Goal: Information Seeking & Learning: Learn about a topic

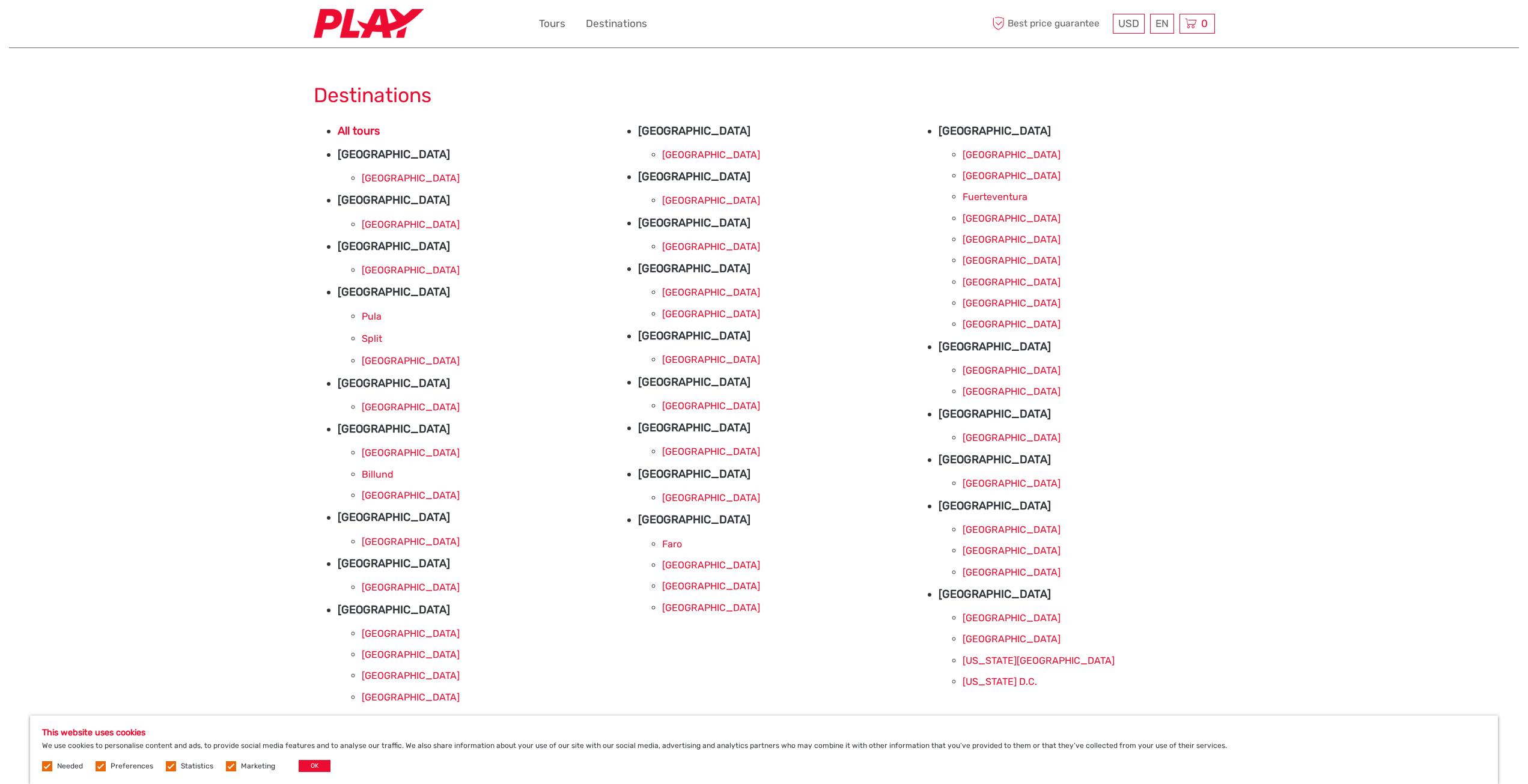
click at [676, 195] on link "Reykjavik" at bounding box center [711, 200] width 98 height 12
click at [386, 478] on link "Billund" at bounding box center [377, 475] width 32 height 12
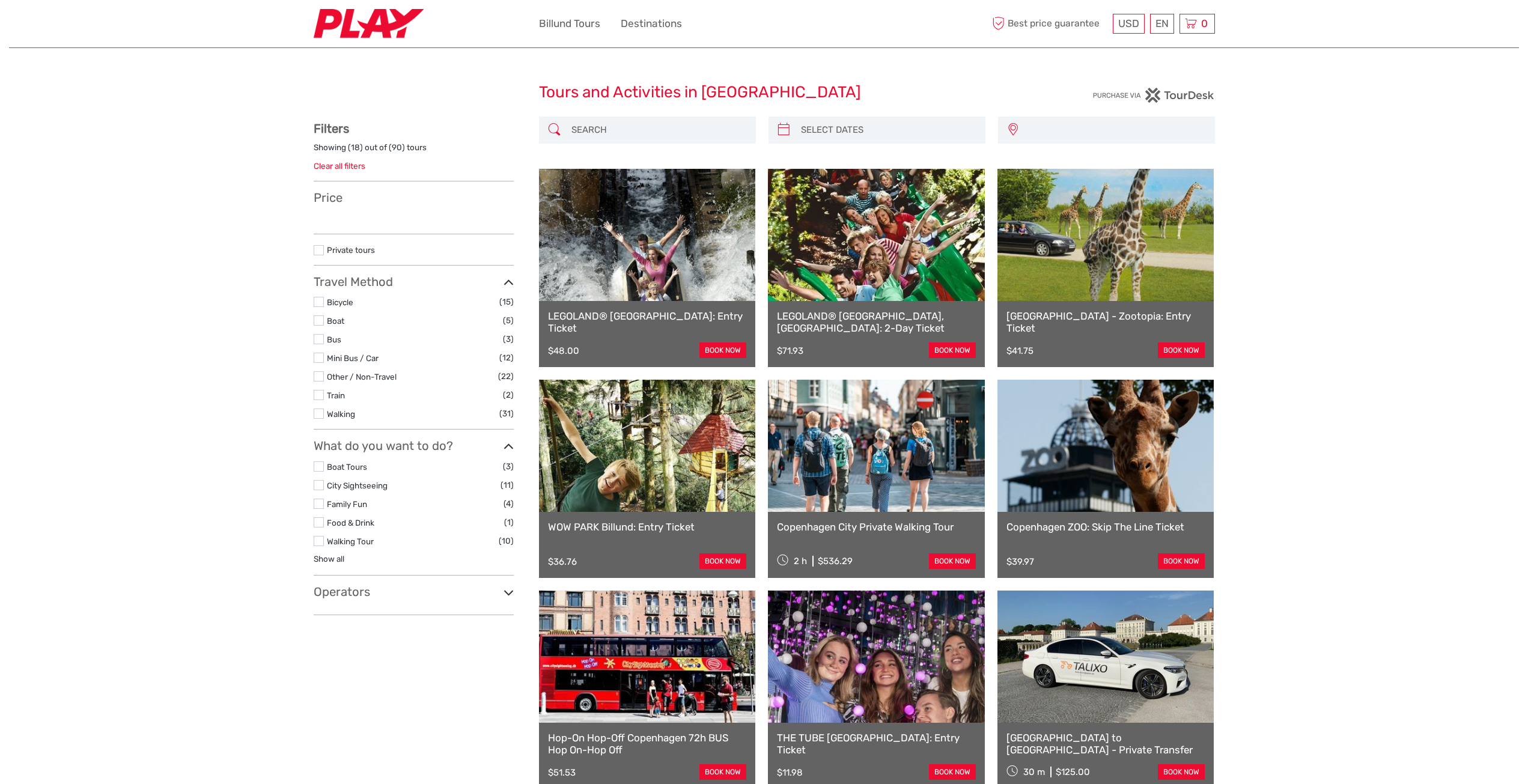
select select
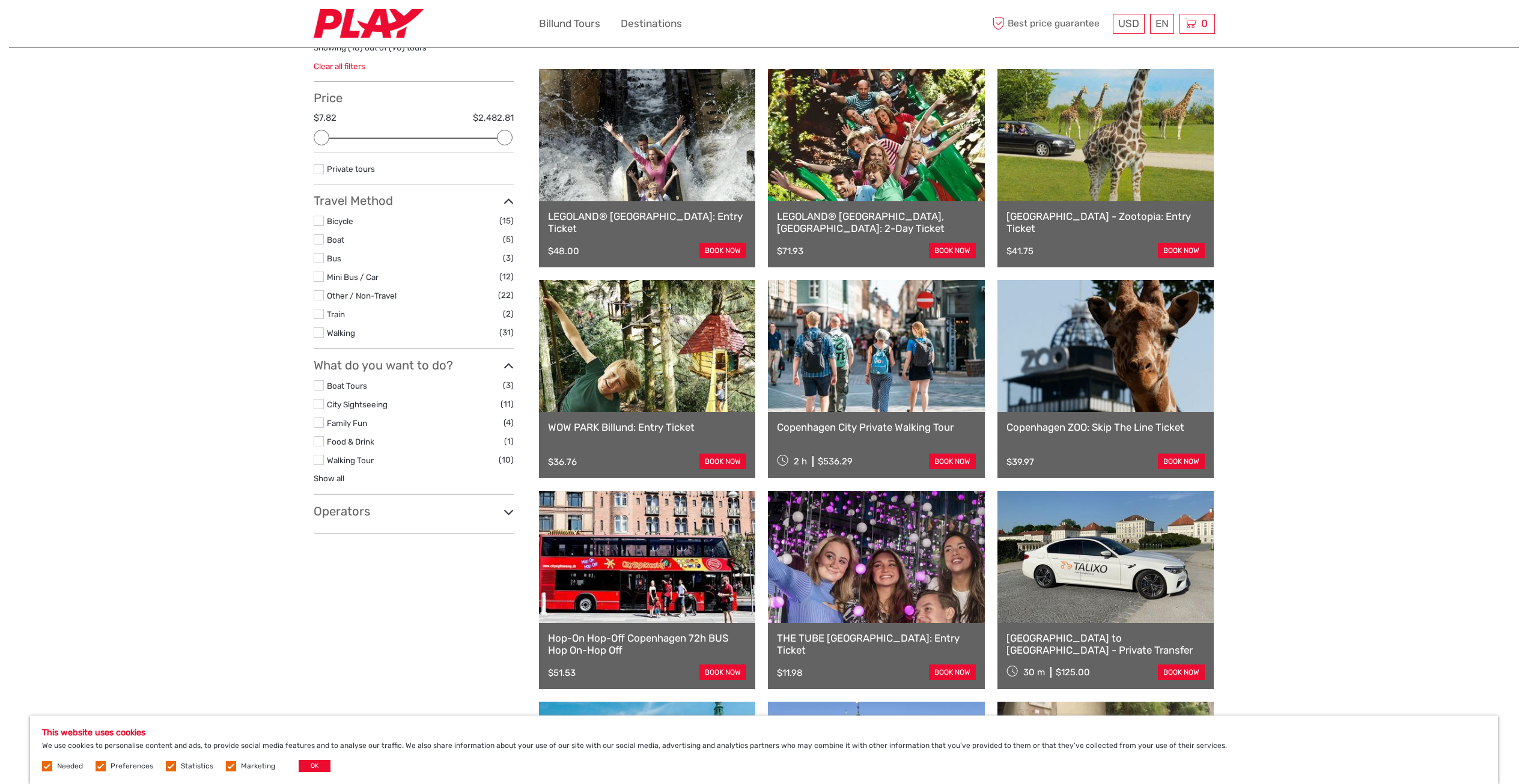
scroll to position [120, 0]
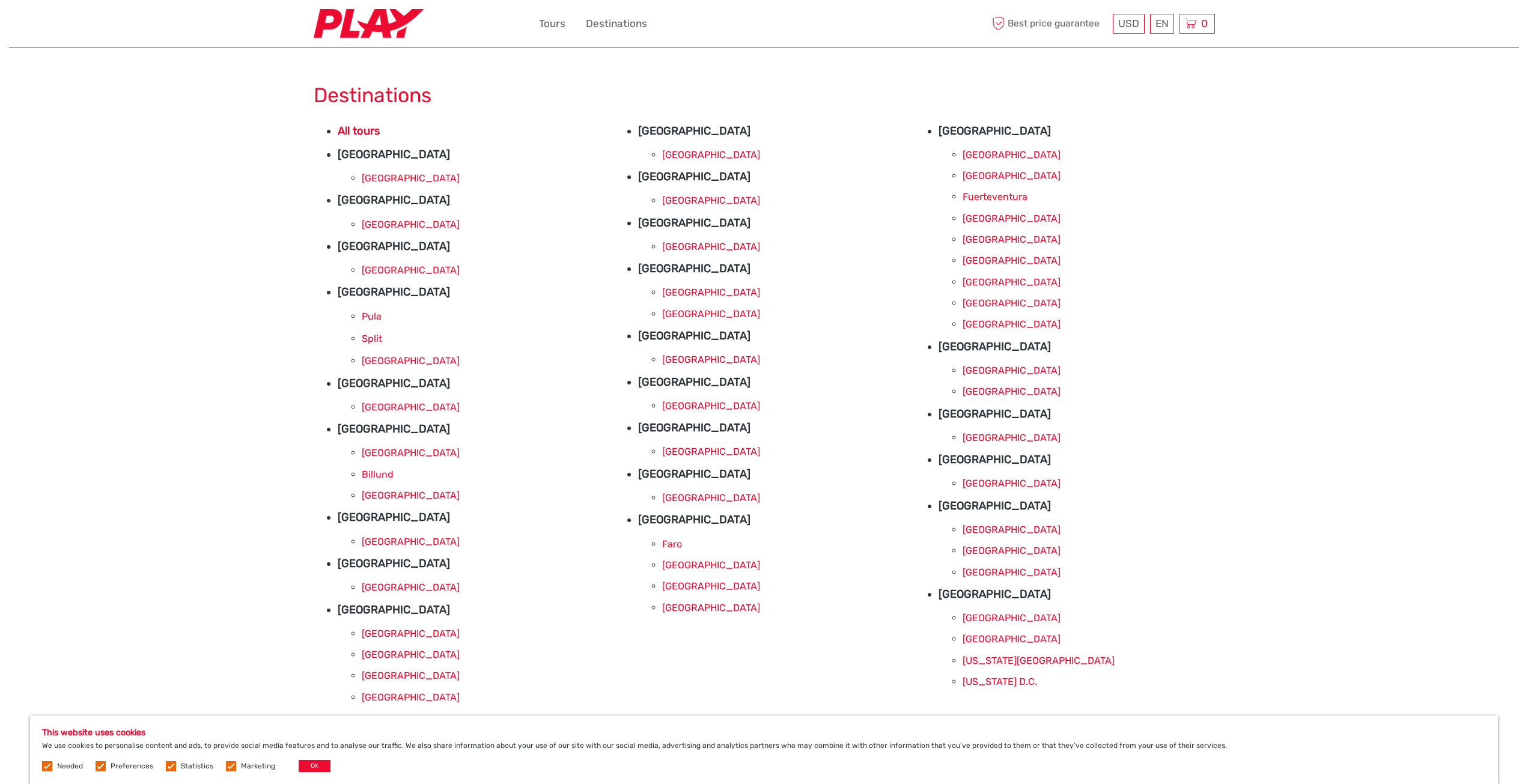
click at [388, 454] on link "Aalborg" at bounding box center [411, 453] width 98 height 12
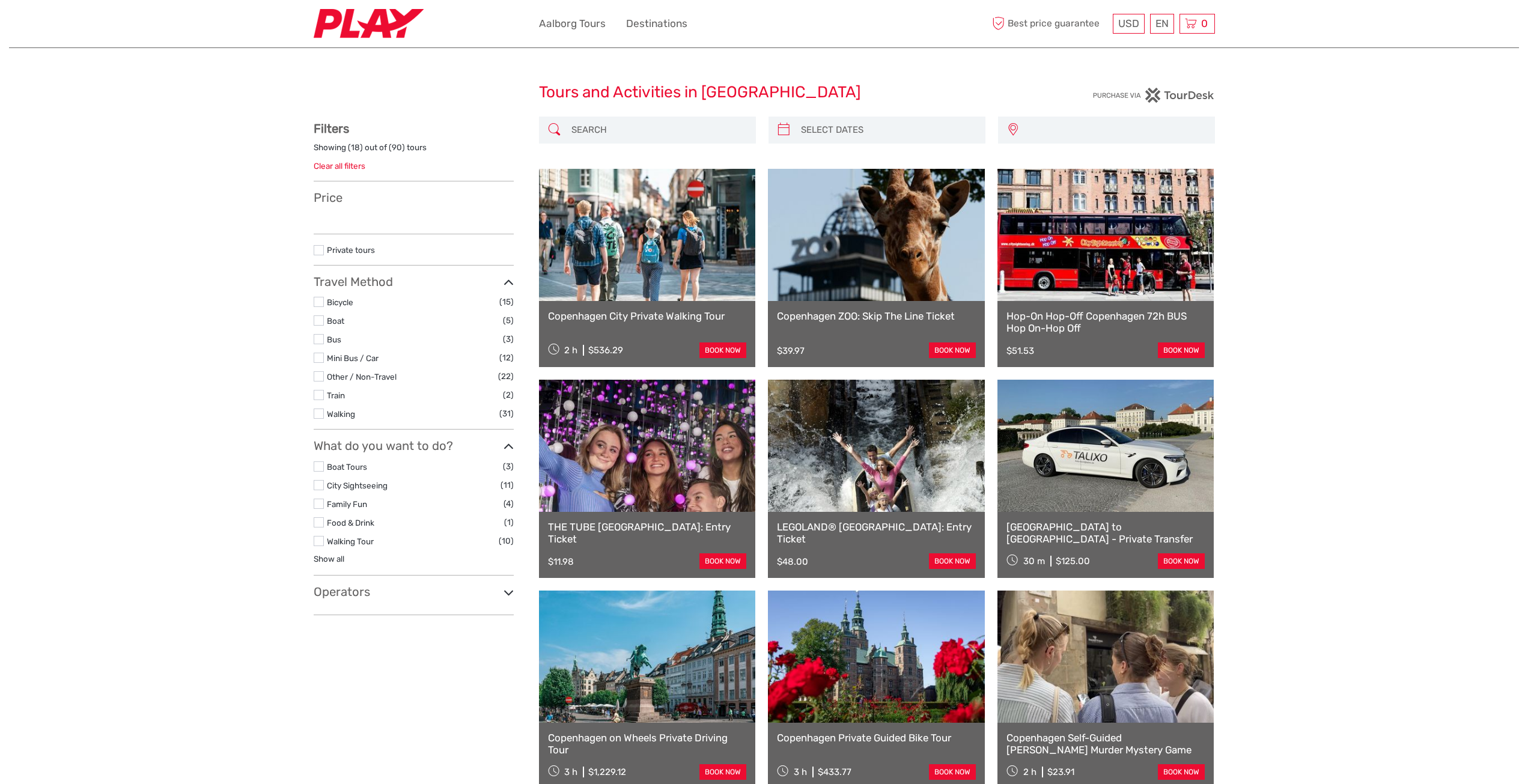
select select
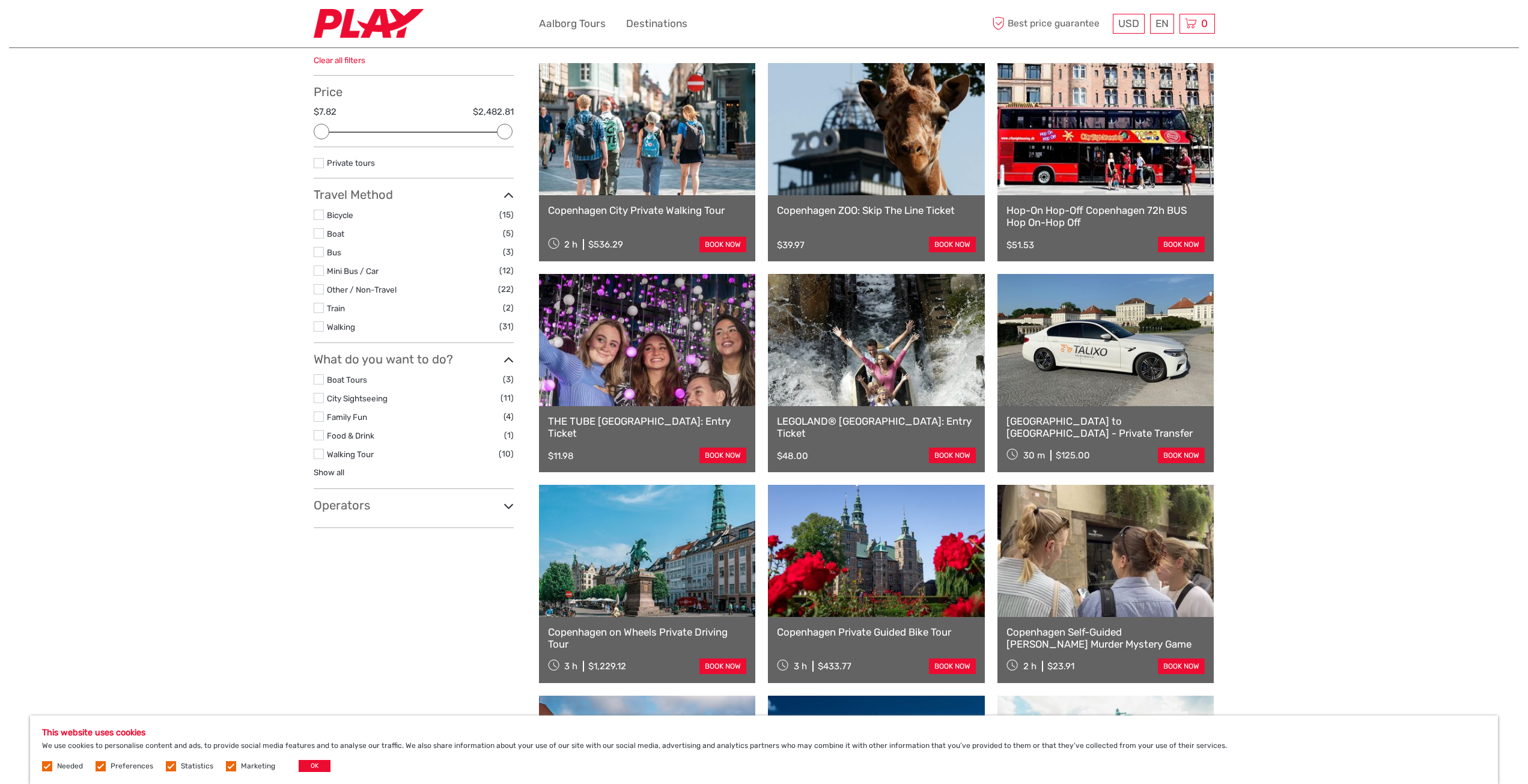
scroll to position [120, 0]
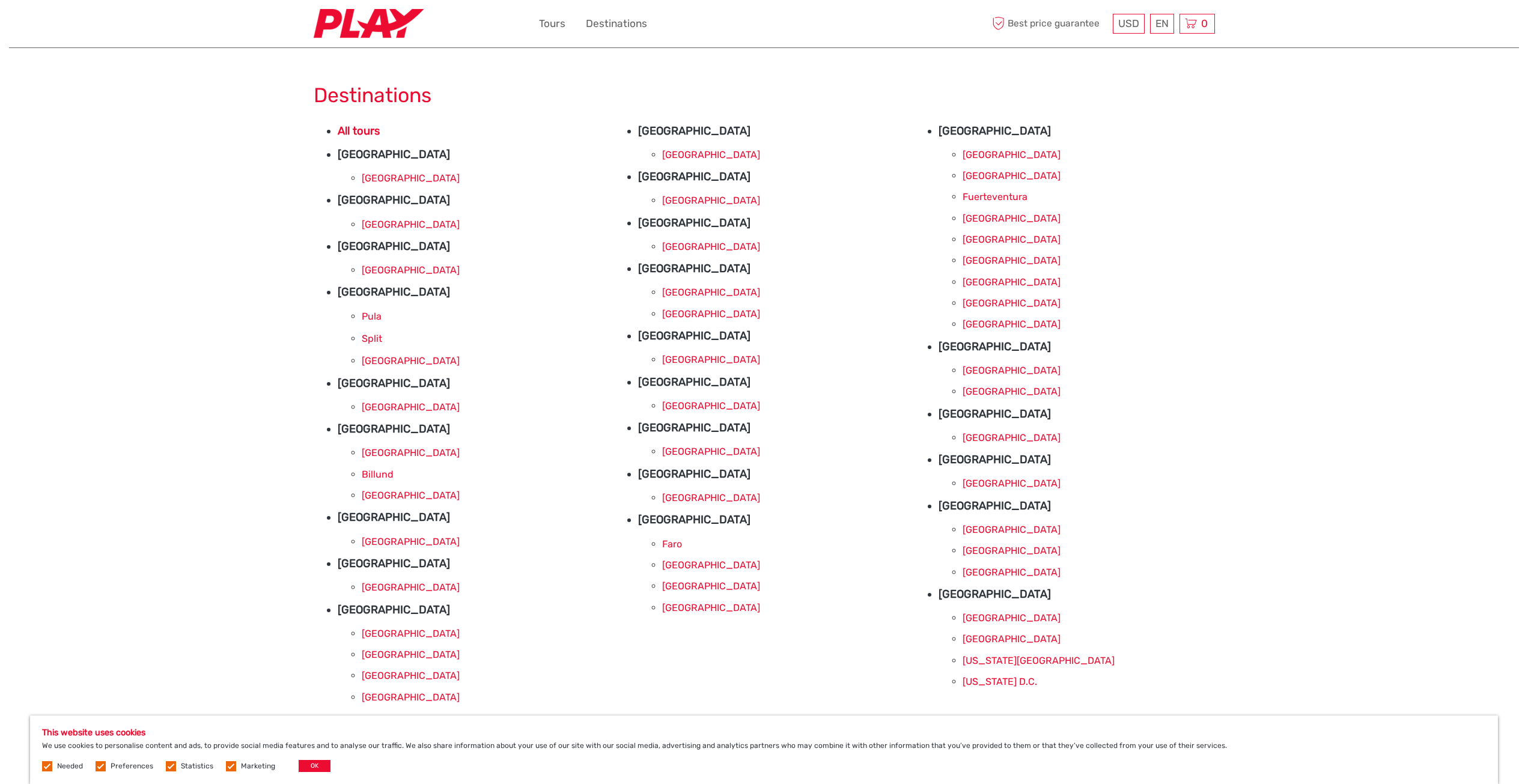
click at [382, 475] on link "Billund" at bounding box center [377, 475] width 32 height 12
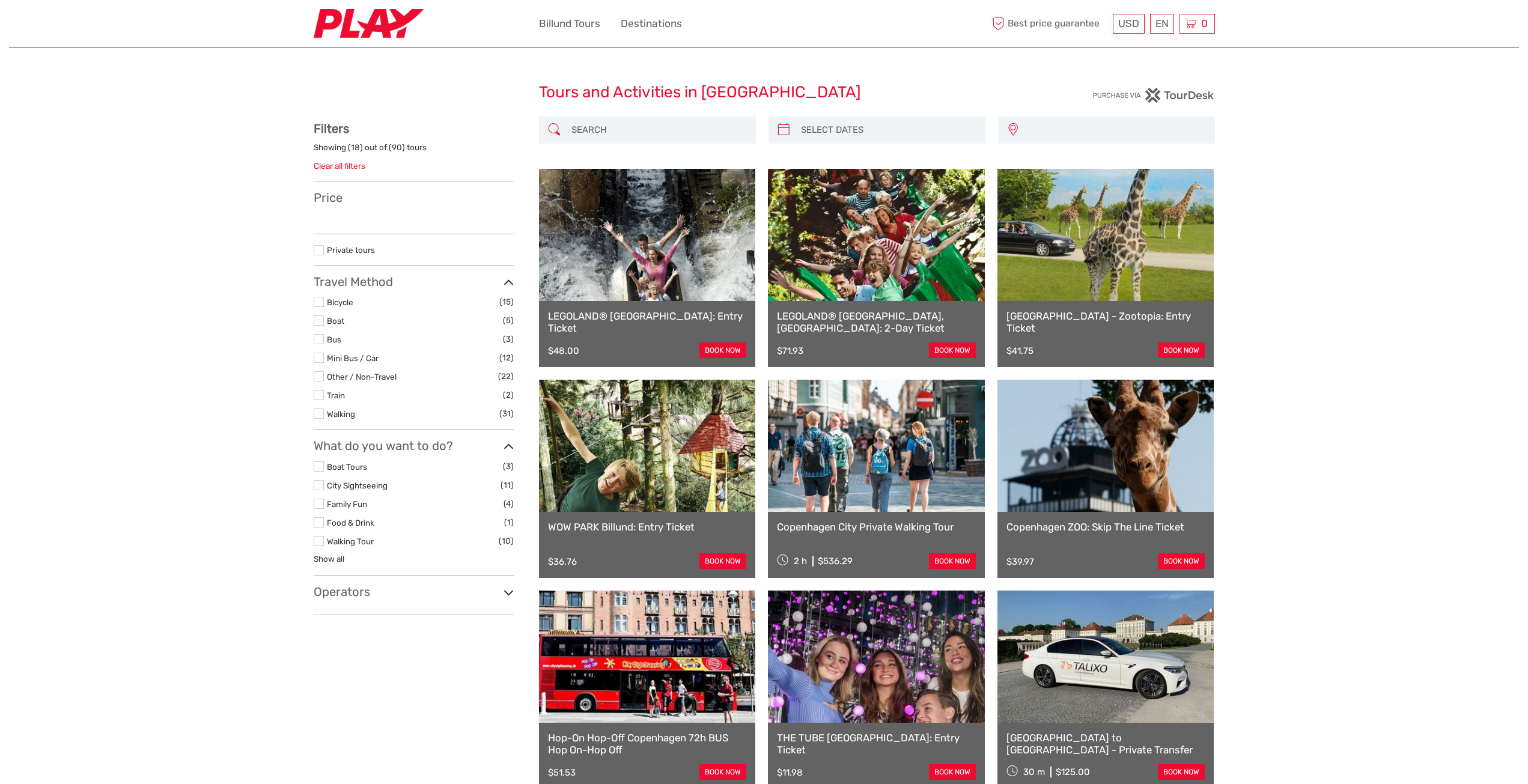
select select
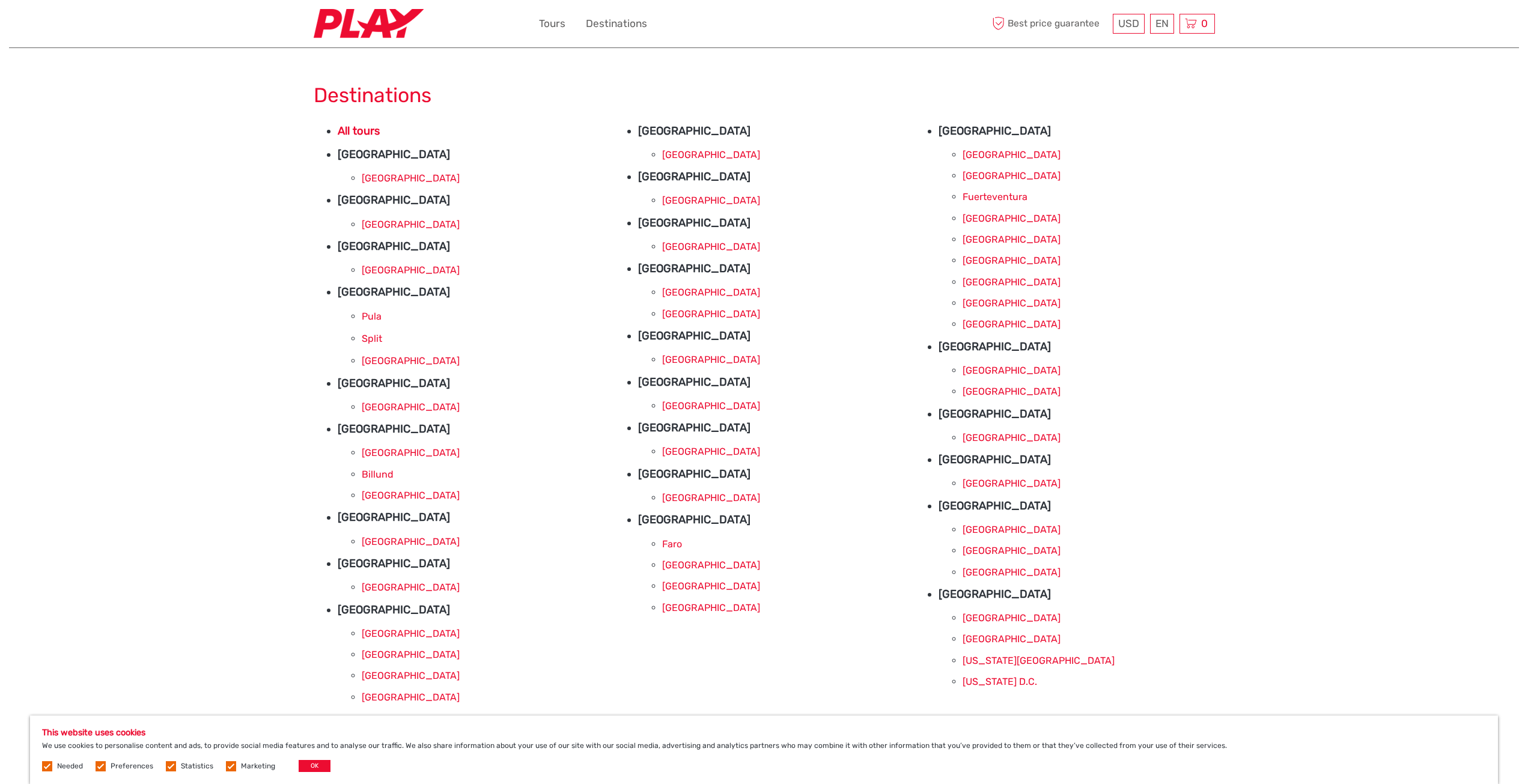
click at [364, 454] on link "[GEOGRAPHIC_DATA]" at bounding box center [411, 453] width 98 height 12
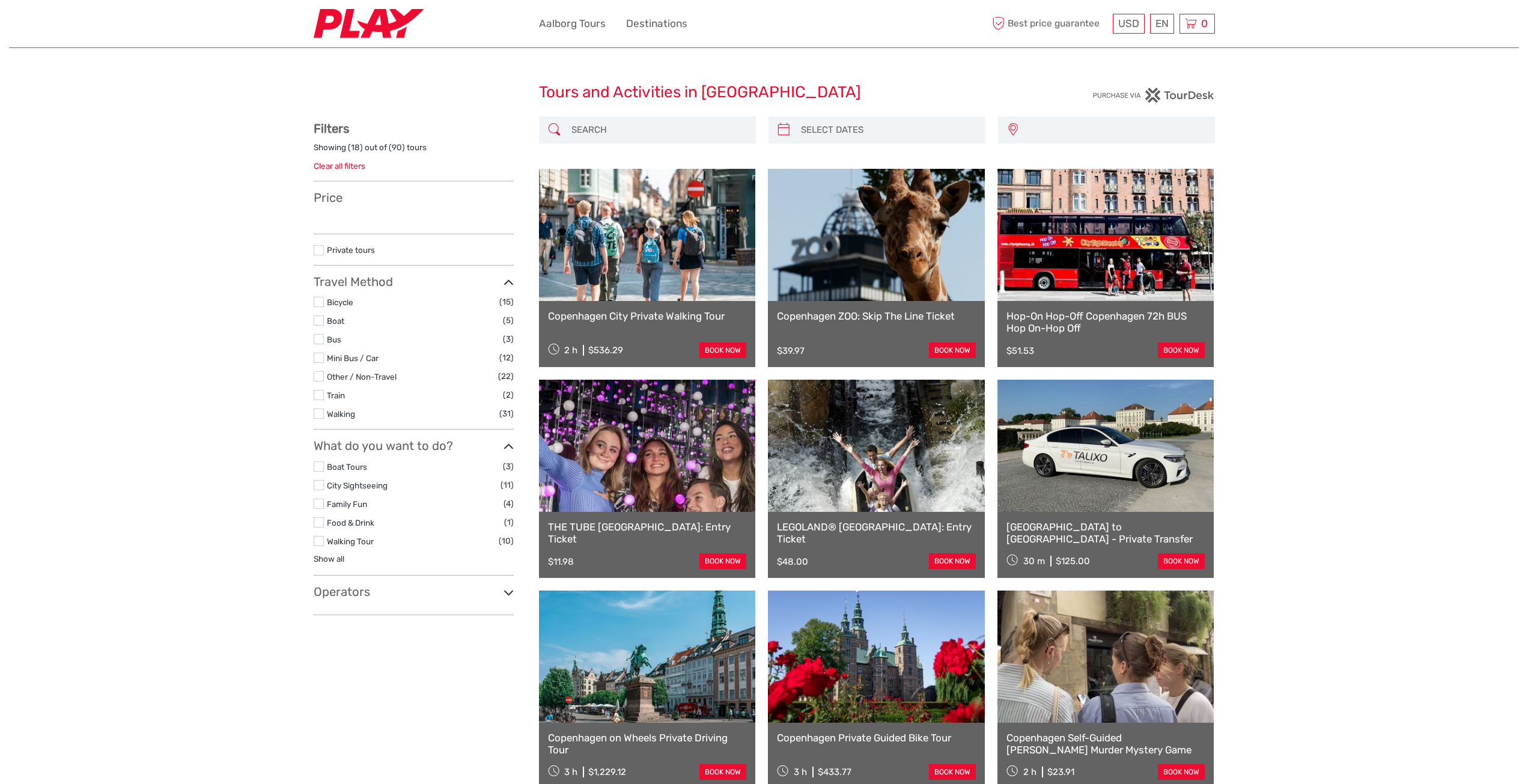
select select
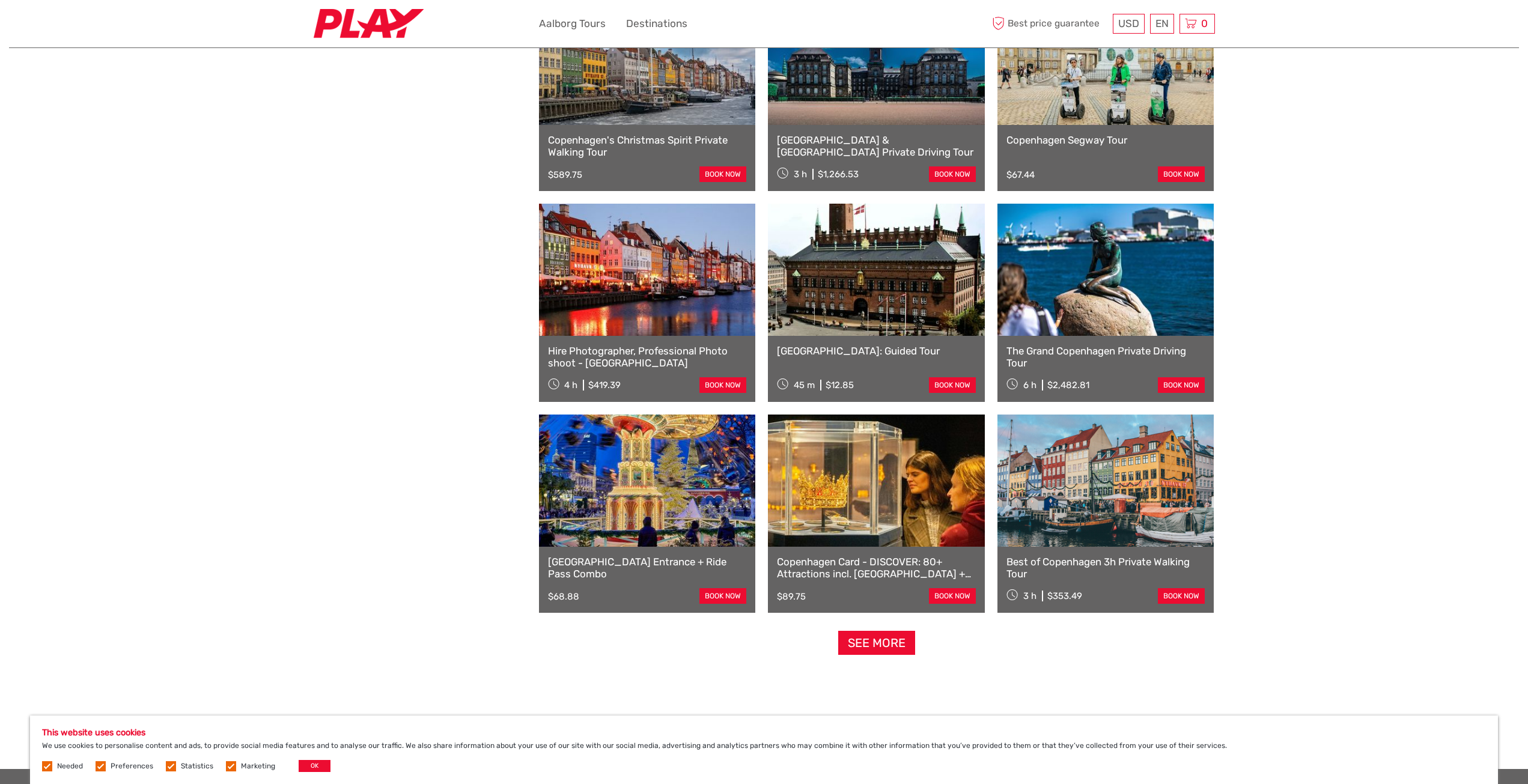
scroll to position [902, 0]
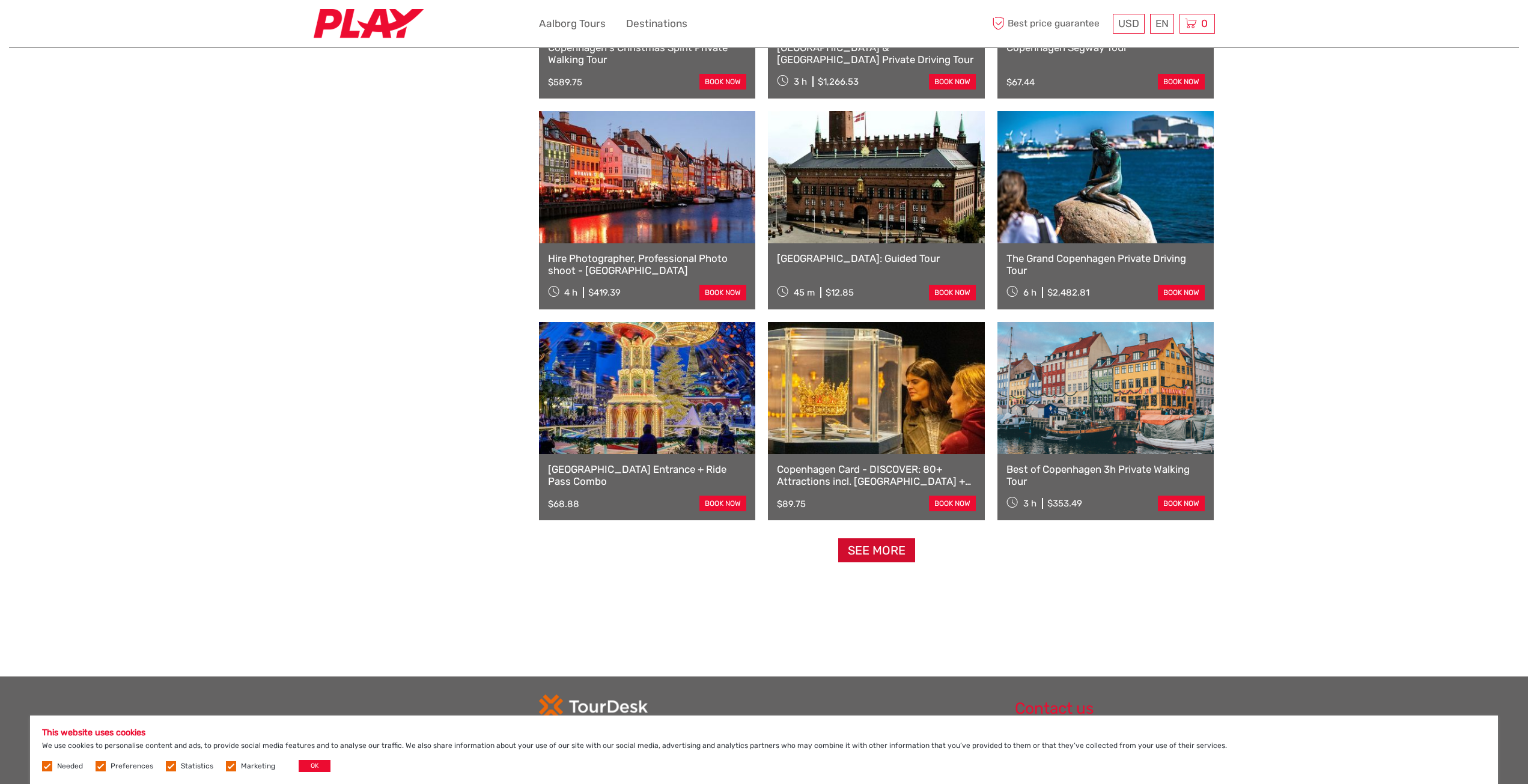
click at [859, 546] on link "See more" at bounding box center [876, 551] width 77 height 25
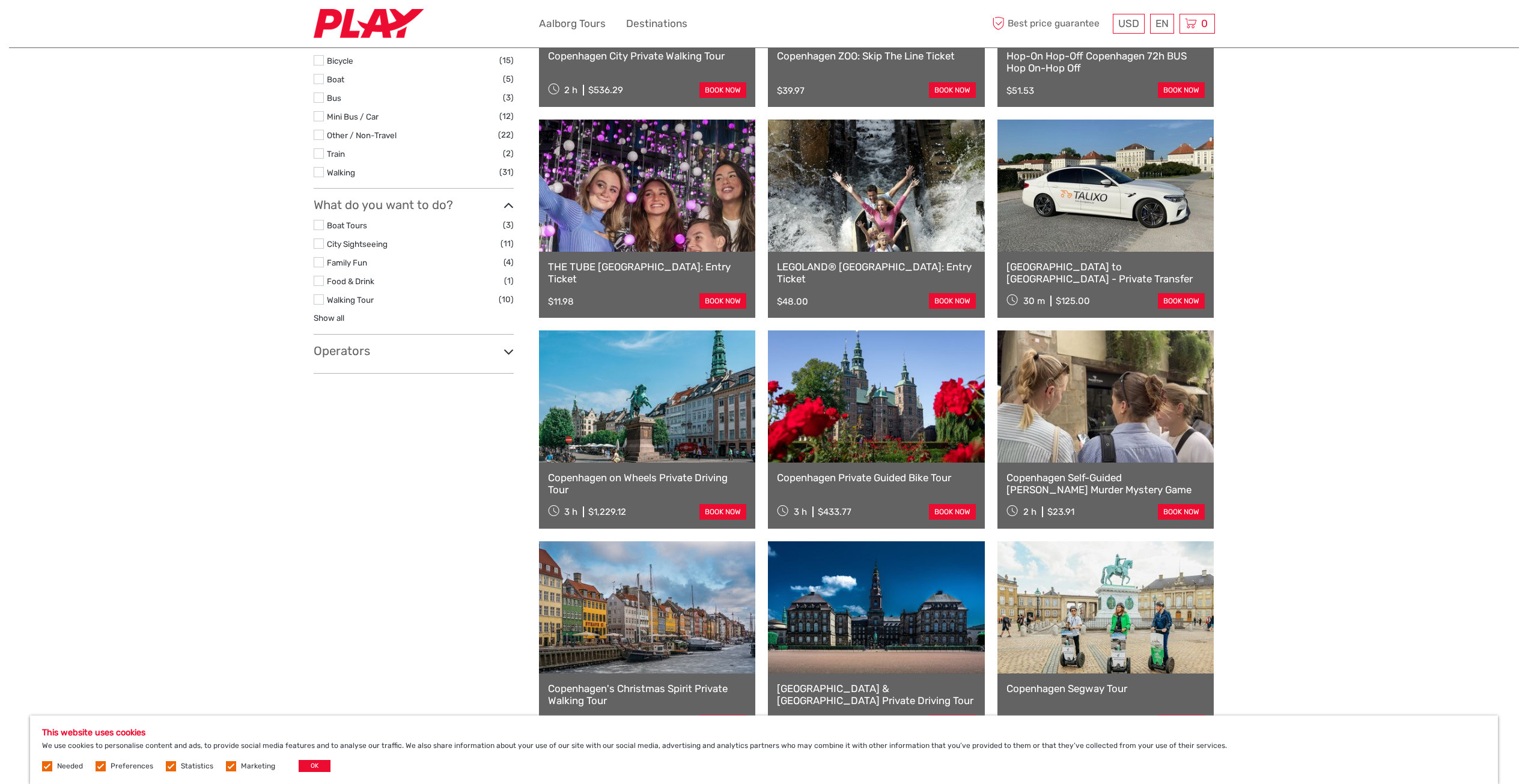
scroll to position [0, 0]
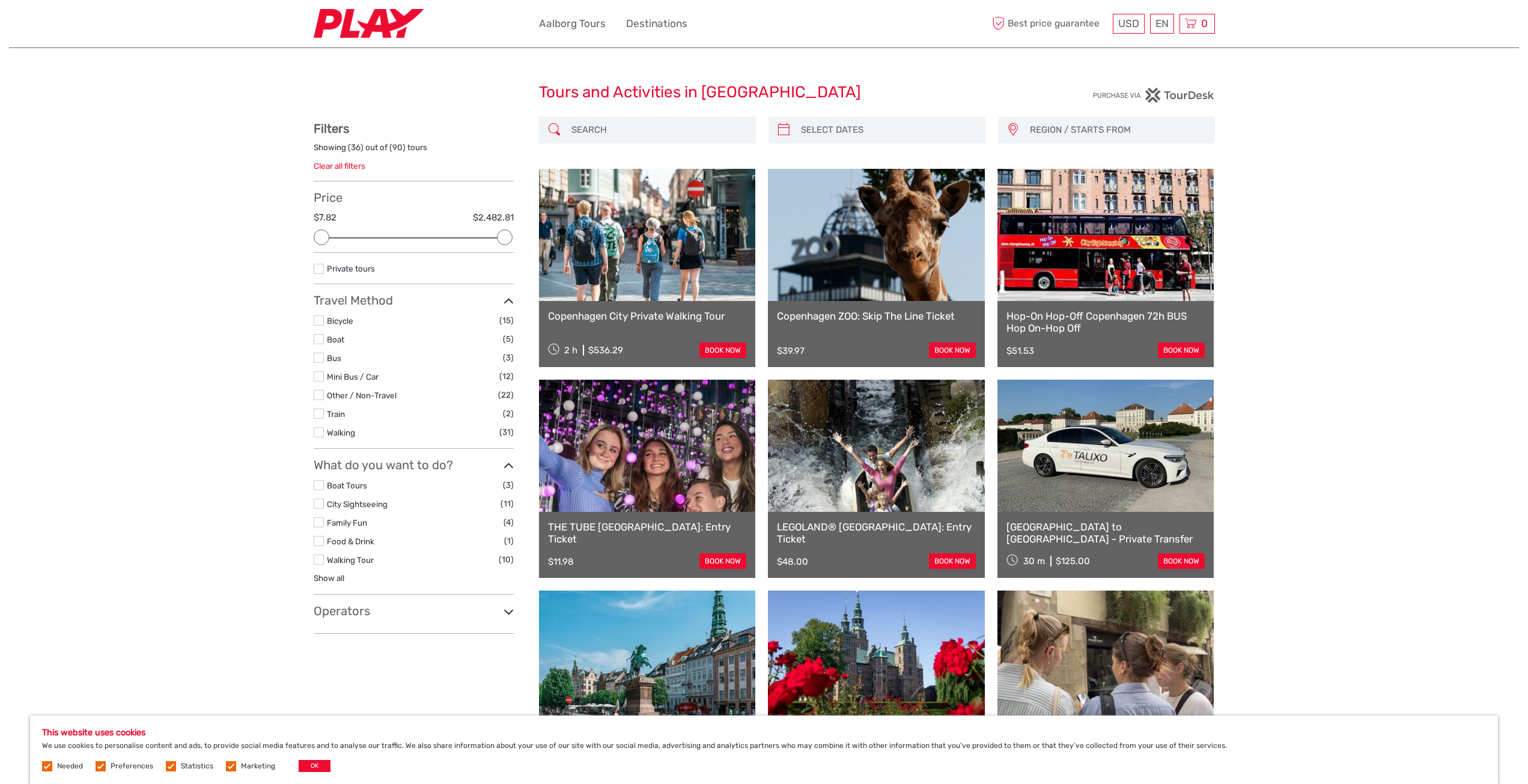
click at [340, 27] on img at bounding box center [369, 24] width 110 height 30
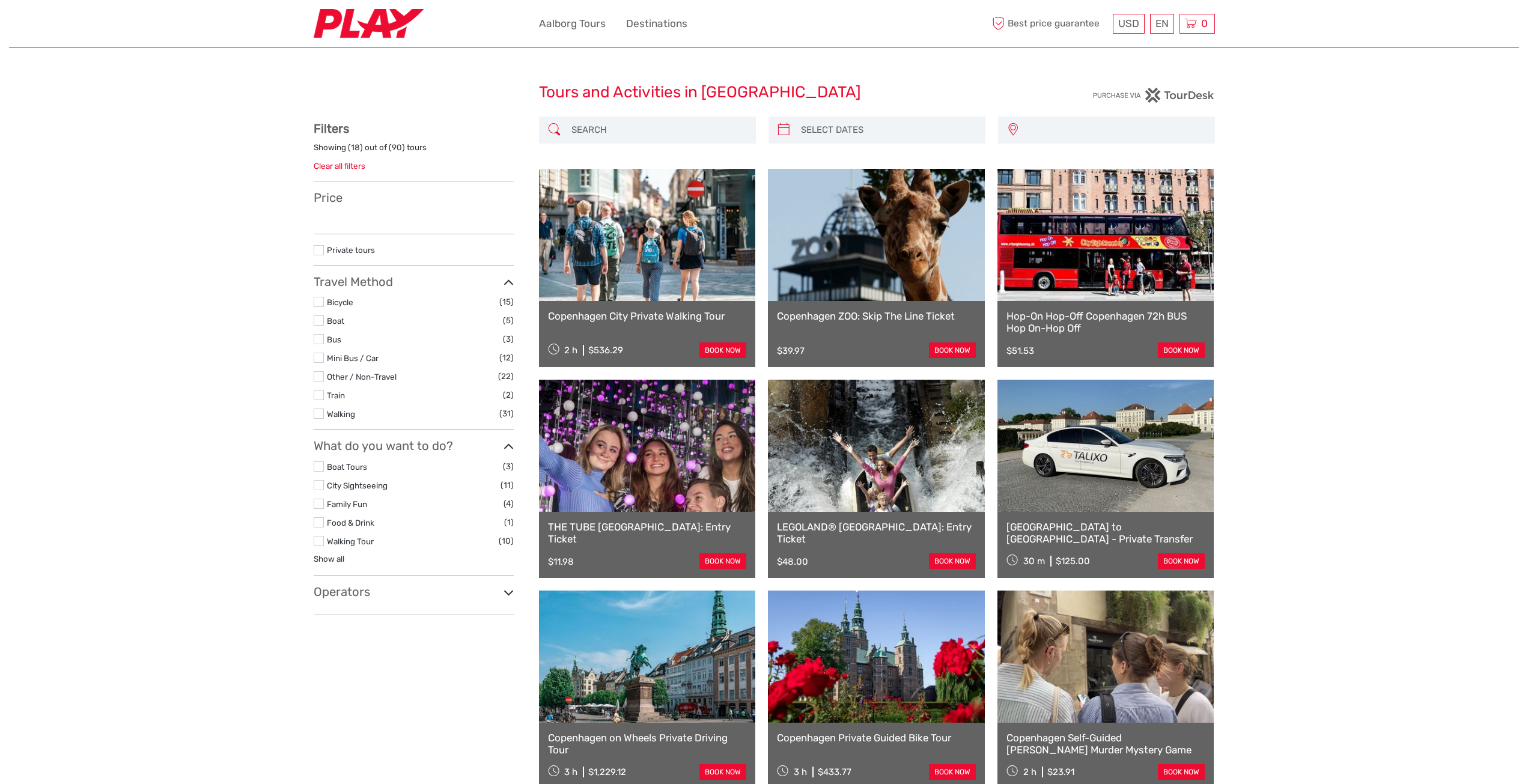
select select
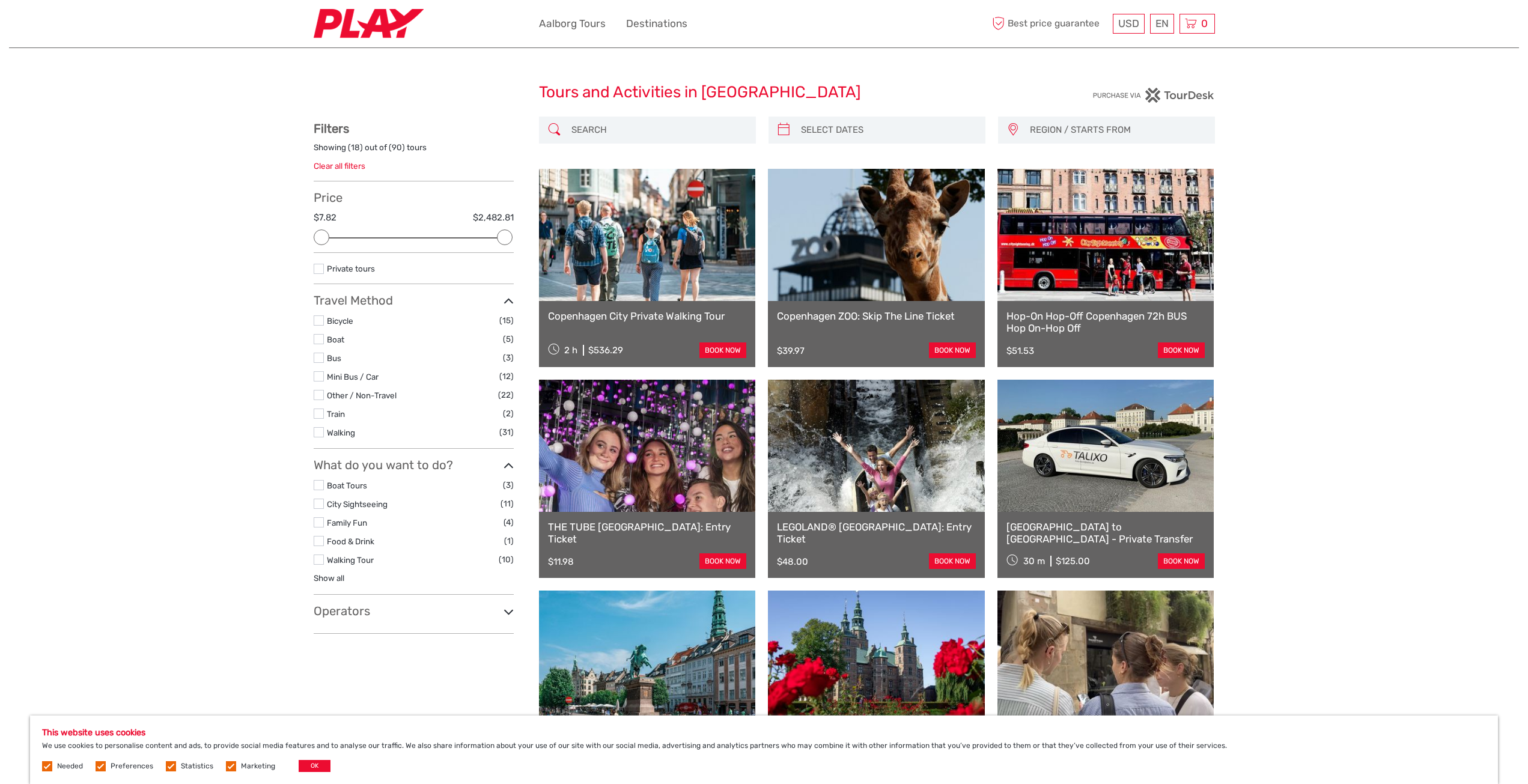
click at [314, 5] on div "USD USD € £ EN English Español Deutsch Aalborg Tours Destinations More Best pri…" at bounding box center [765, 24] width 902 height 48
click at [336, 16] on img at bounding box center [369, 24] width 110 height 30
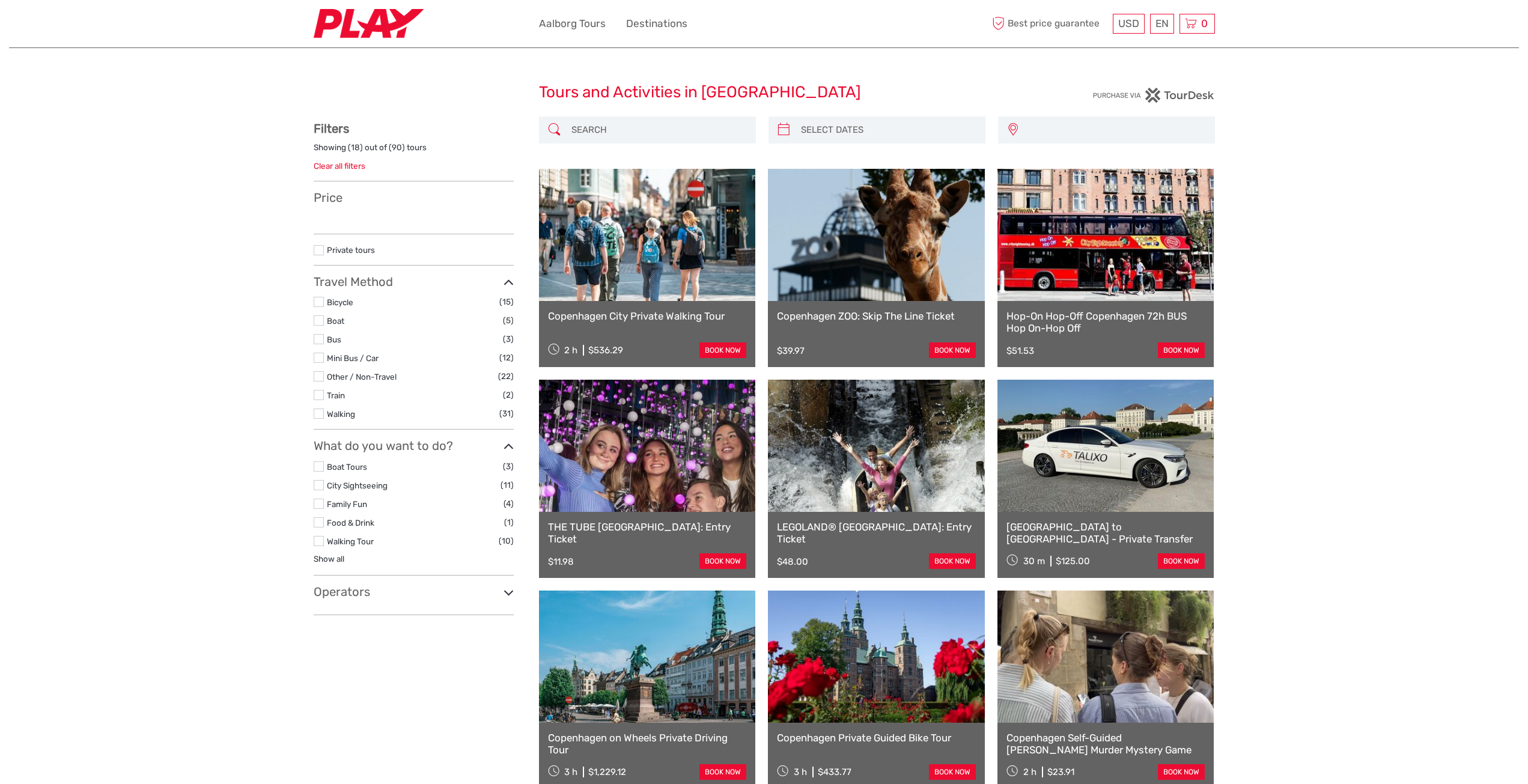
select select
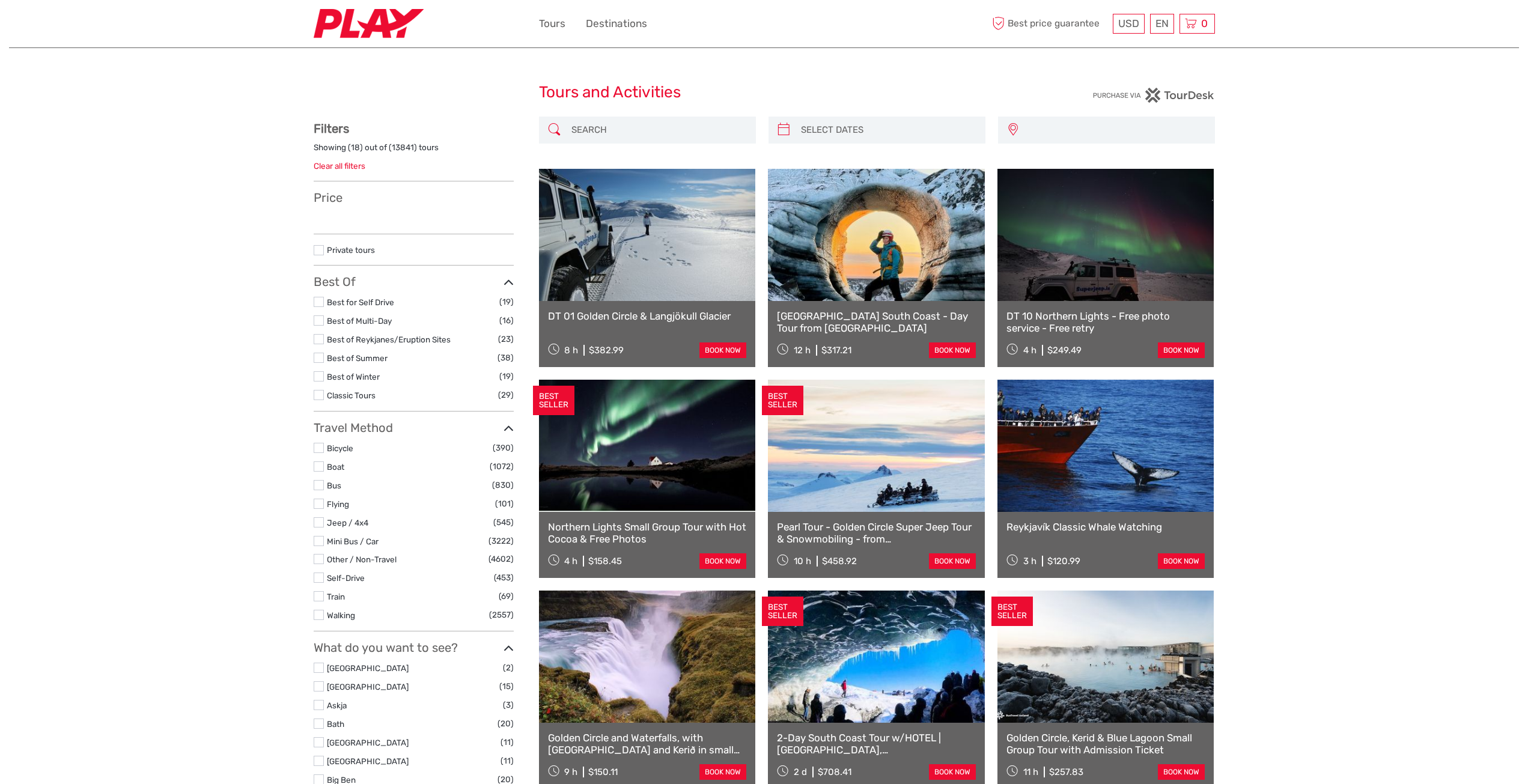
select select
